Goal: Find specific page/section: Find specific page/section

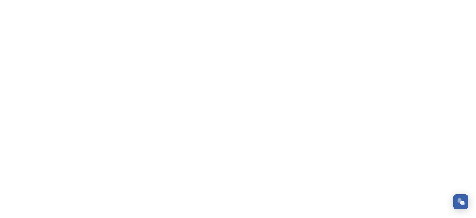
scroll to position [252, 0]
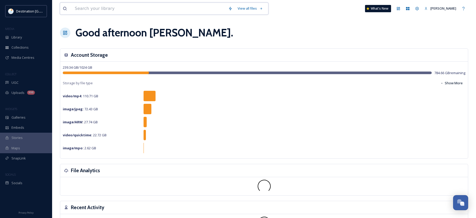
click at [74, 11] on input at bounding box center [148, 8] width 153 height 11
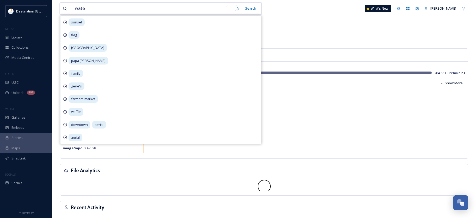
type input "water"
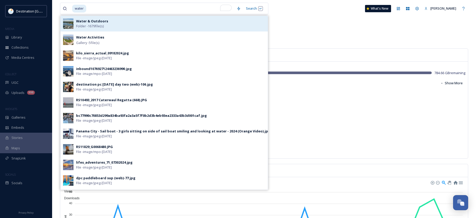
click at [95, 25] on span "Folder - 1679 file(s)" at bounding box center [90, 26] width 28 height 5
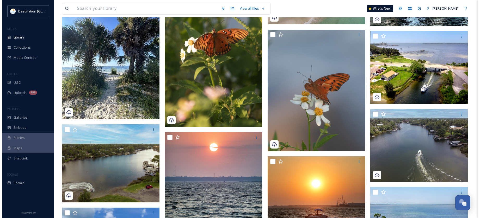
scroll to position [599, 0]
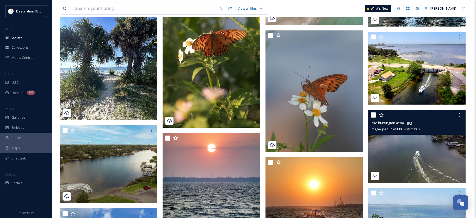
click at [409, 159] on img at bounding box center [416, 146] width 97 height 73
